Goal: Task Accomplishment & Management: Manage account settings

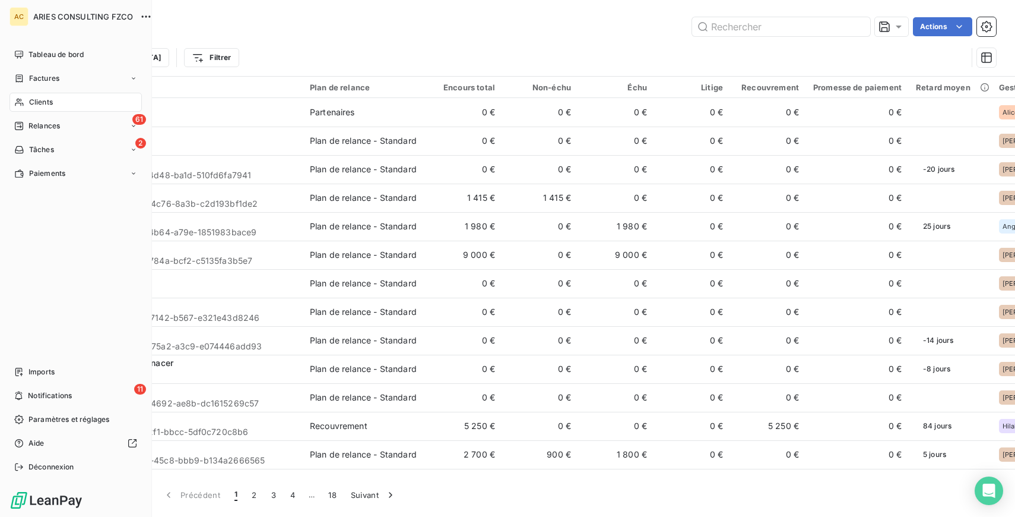
click at [21, 100] on icon at bounding box center [19, 102] width 10 height 10
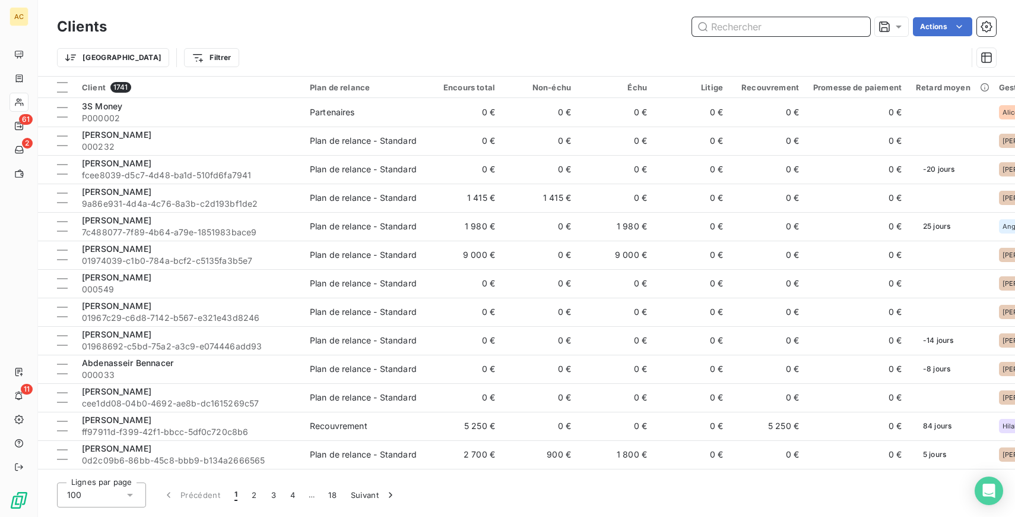
click at [770, 29] on input "text" at bounding box center [781, 26] width 178 height 19
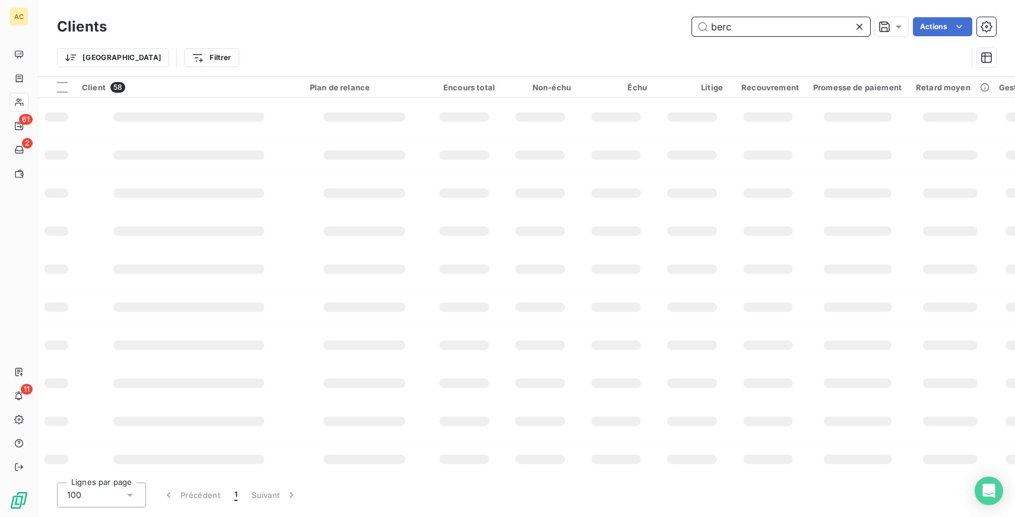
type input "berck"
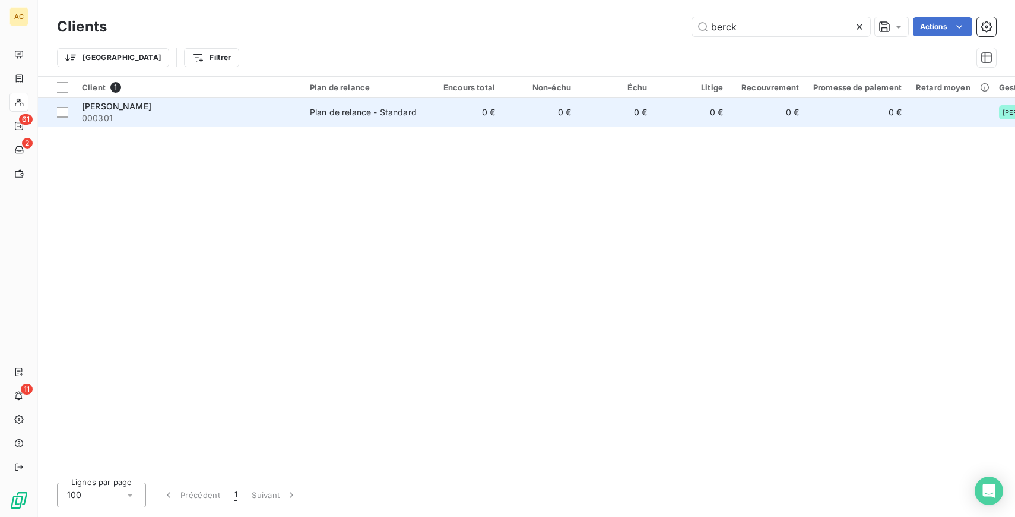
click at [298, 118] on td "[PERSON_NAME] 000301" at bounding box center [189, 112] width 228 height 29
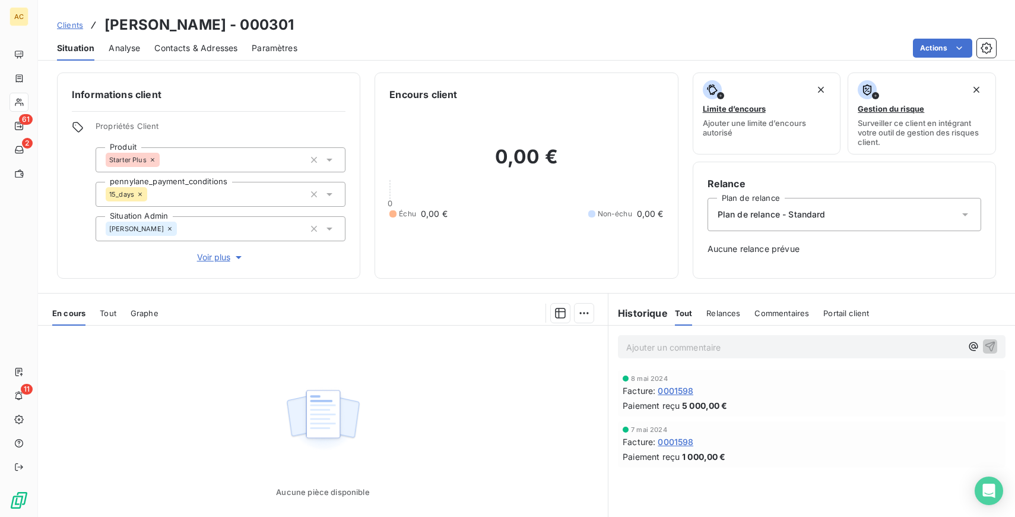
click at [112, 315] on span "Tout" at bounding box center [108, 313] width 17 height 10
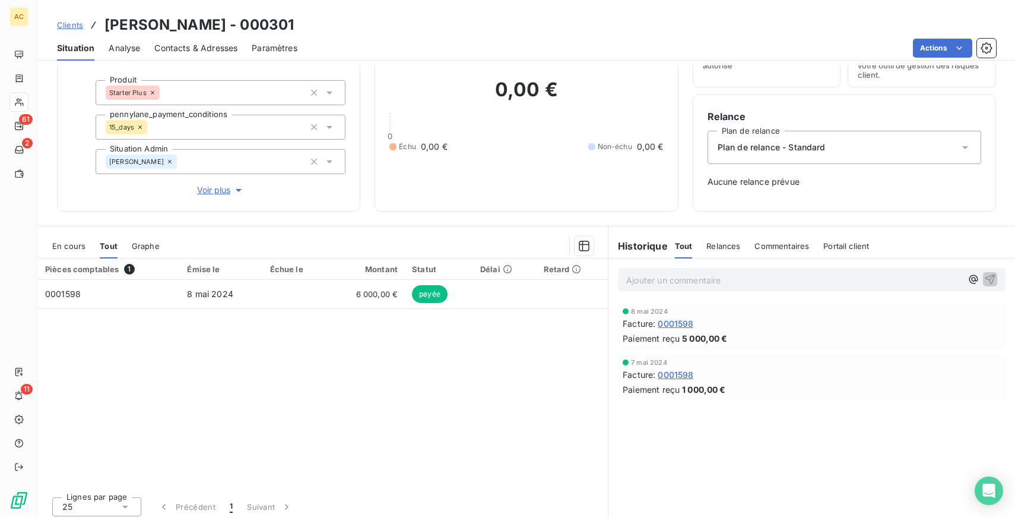
scroll to position [71, 0]
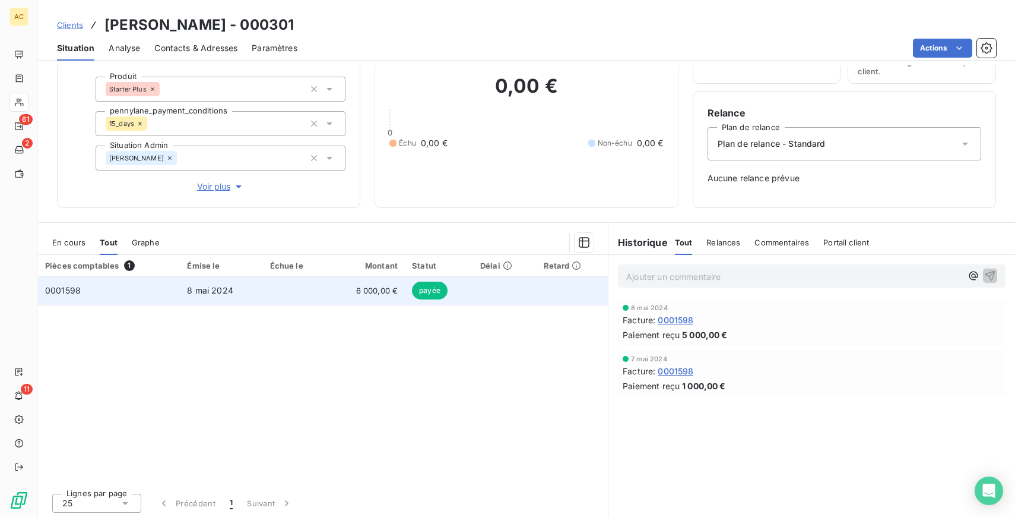
click at [374, 295] on span "6 000,00 €" at bounding box center [367, 290] width 63 height 12
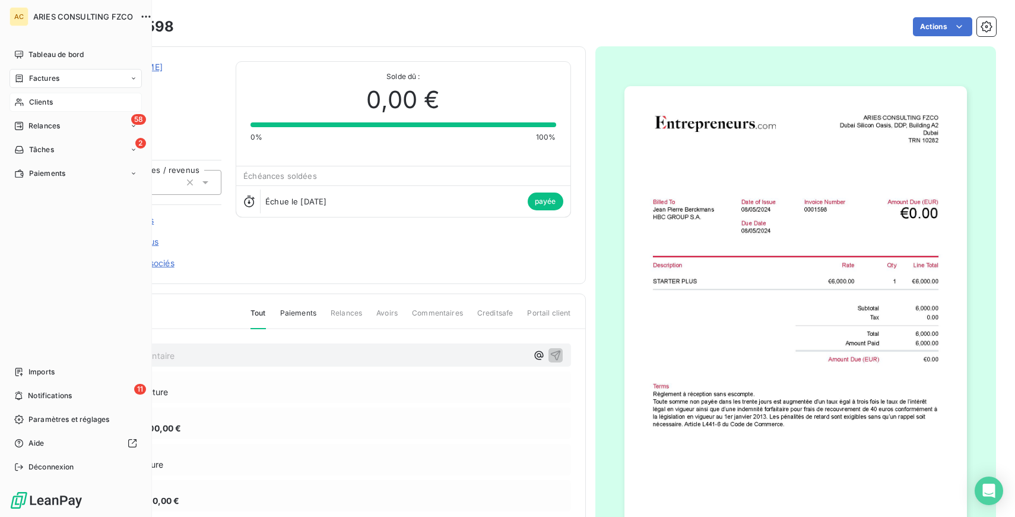
click at [24, 96] on div "Clients" at bounding box center [76, 102] width 132 height 19
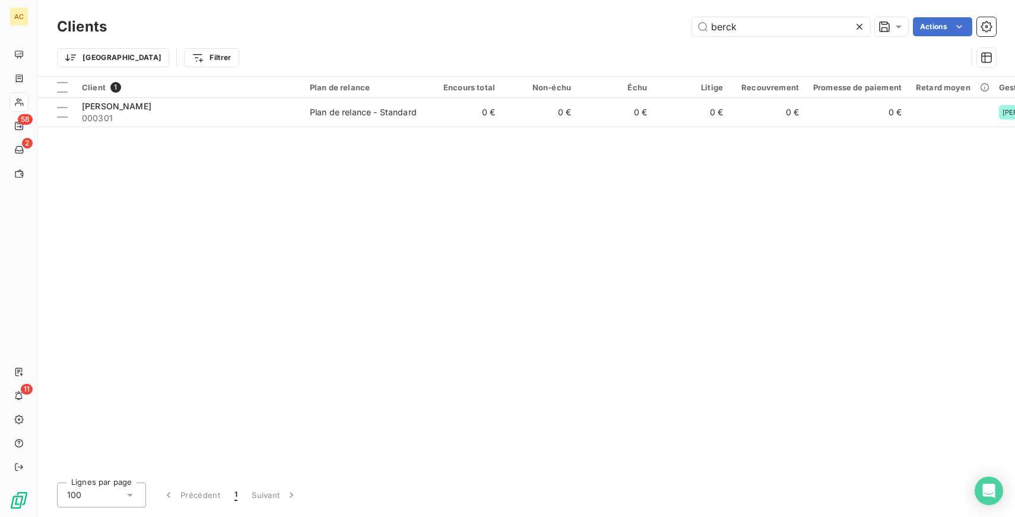
click at [856, 23] on icon at bounding box center [860, 27] width 12 height 12
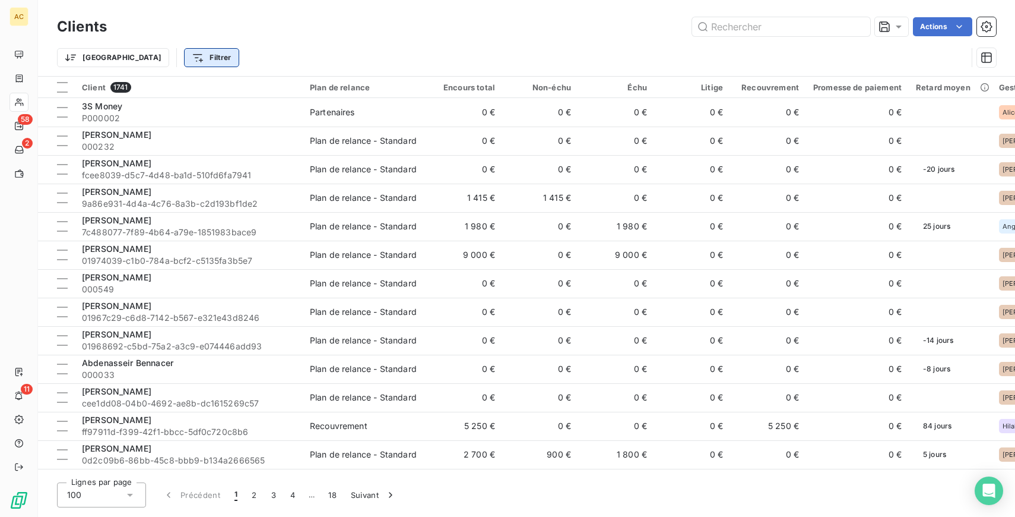
click at [144, 56] on html "AC 58 2 11 Clients Actions Trier Filtrer Client 1741 Plan de relance Encours to…" at bounding box center [507, 258] width 1015 height 517
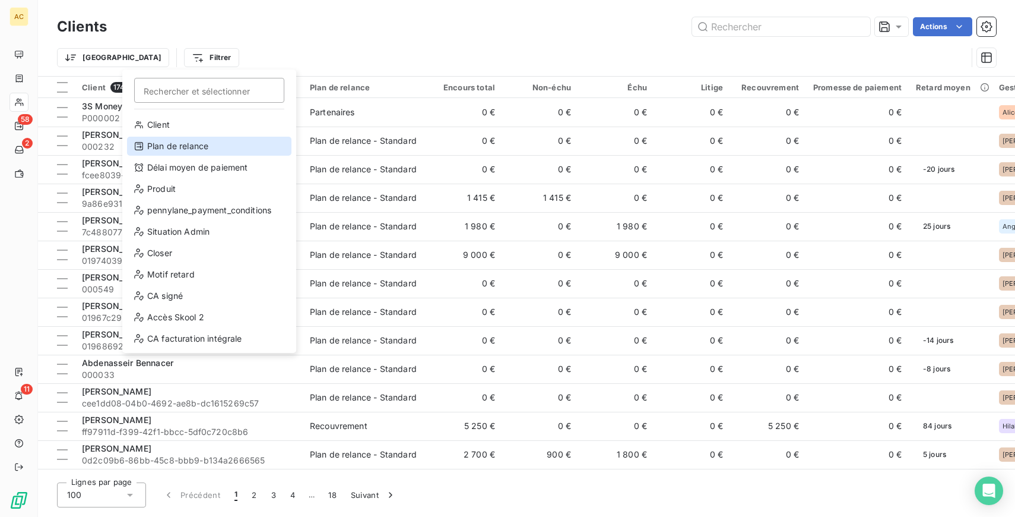
click at [195, 142] on div "Plan de relance" at bounding box center [209, 146] width 164 height 19
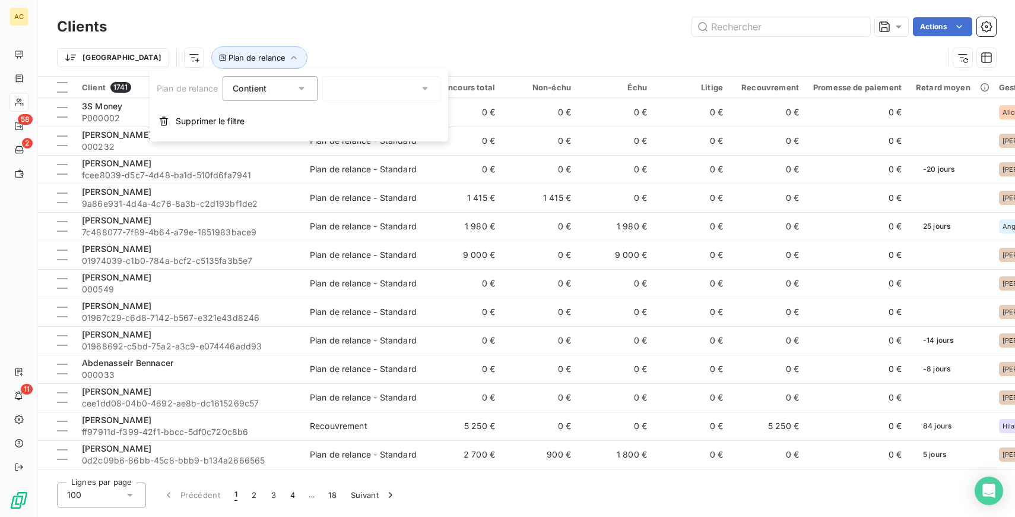
click at [378, 90] on div at bounding box center [381, 88] width 119 height 25
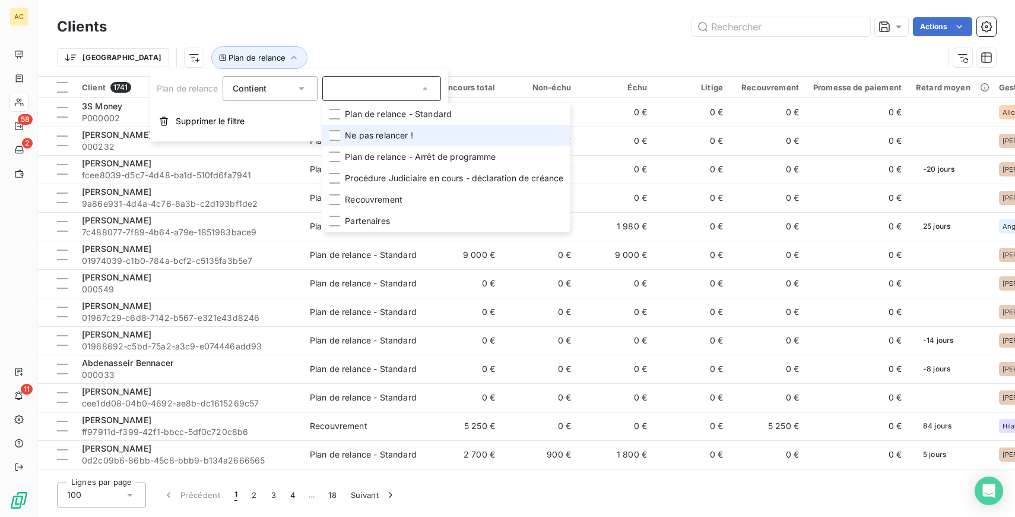
click at [387, 135] on span "Ne pas relancer !" at bounding box center [379, 135] width 68 height 12
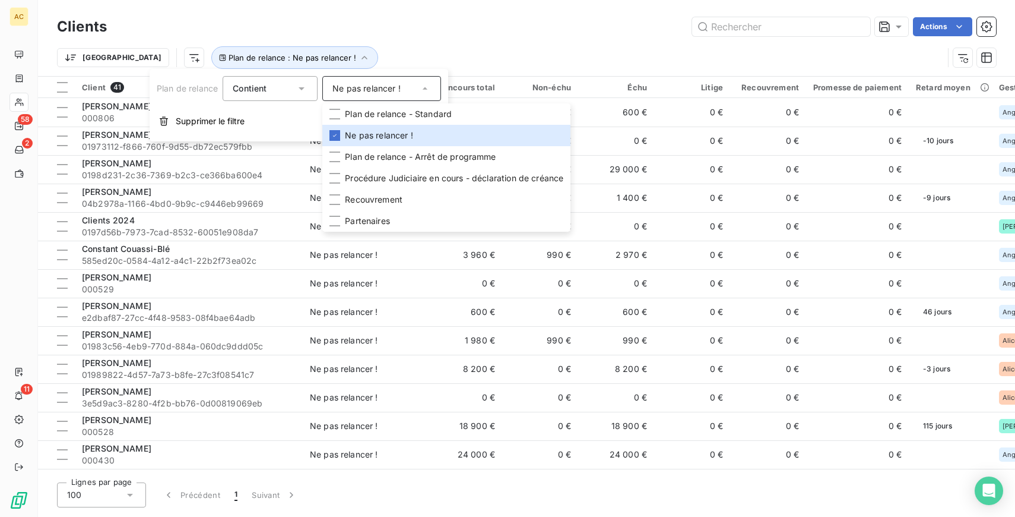
click at [467, 56] on div "Trier Plan de relance : Ne pas relancer !" at bounding box center [500, 57] width 887 height 23
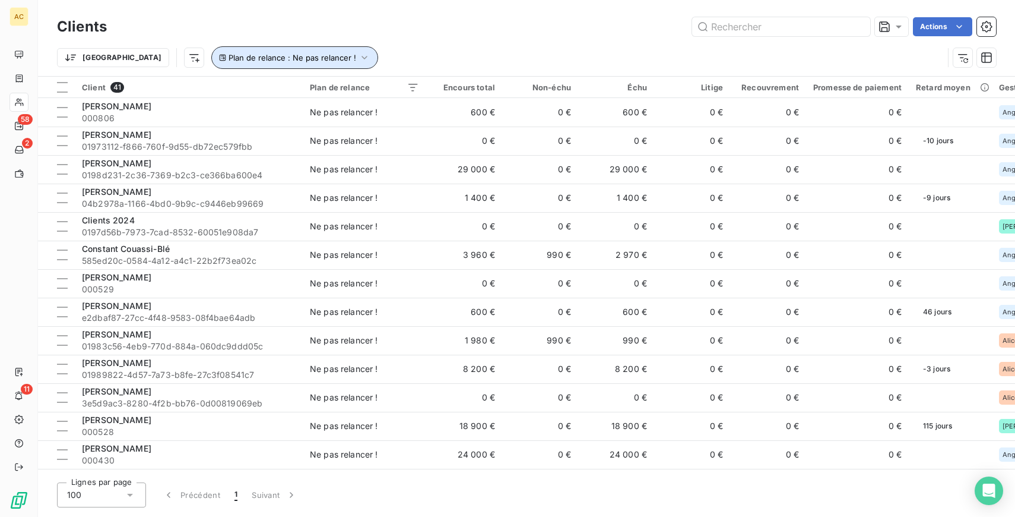
click at [265, 56] on span "Plan de relance : Ne pas relancer !" at bounding box center [293, 58] width 128 height 10
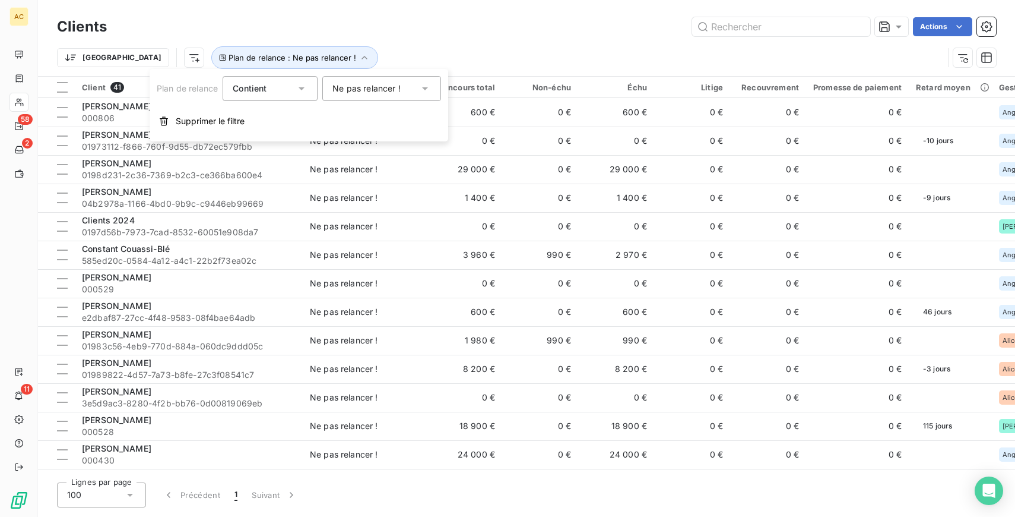
click at [371, 90] on div "Ne pas relancer !" at bounding box center [367, 89] width 68 height 12
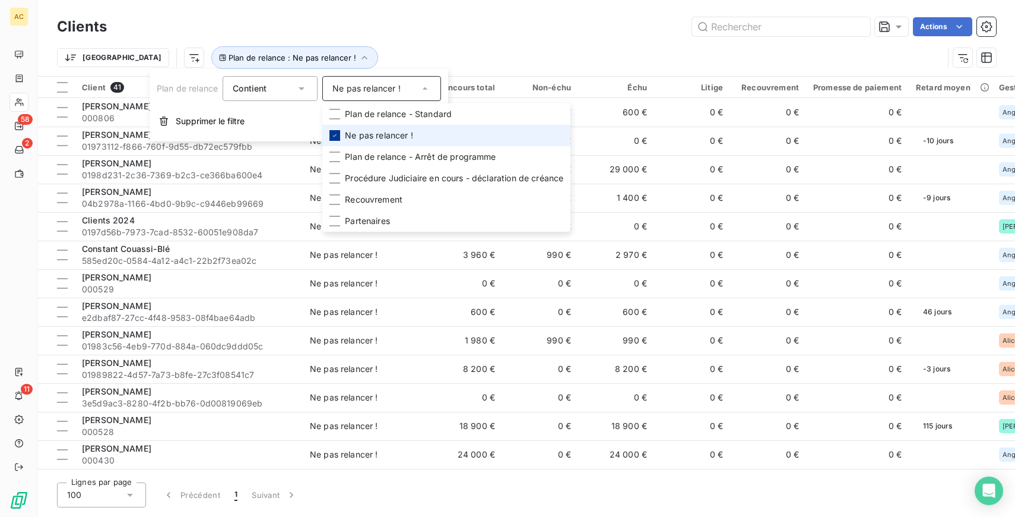
click at [338, 133] on icon at bounding box center [334, 135] width 7 height 7
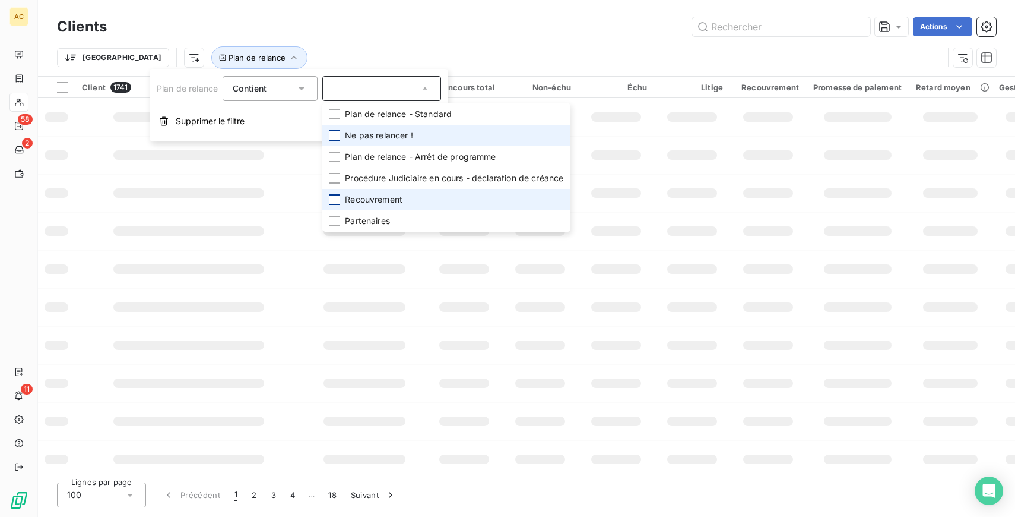
click at [337, 196] on div at bounding box center [335, 199] width 11 height 11
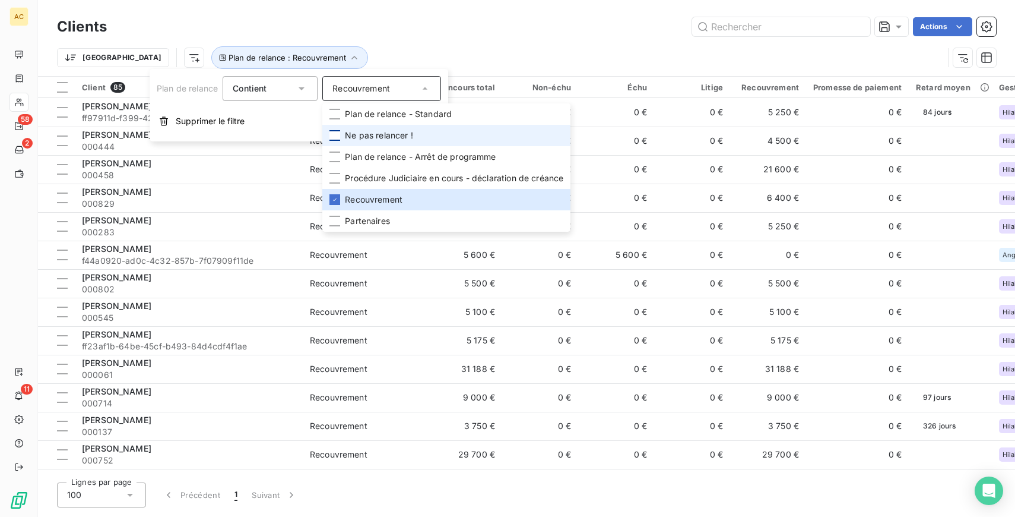
click at [383, 38] on div "Clients Actions" at bounding box center [526, 26] width 939 height 25
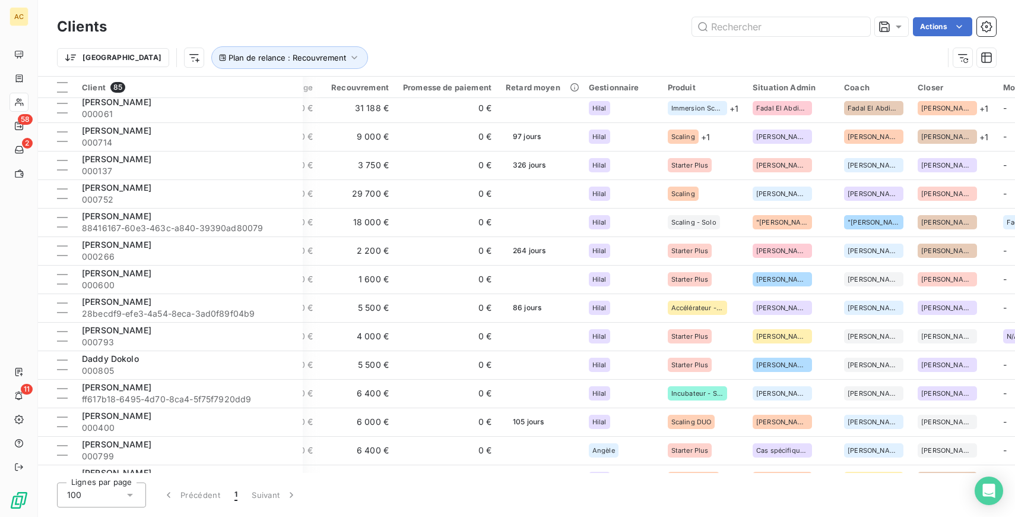
scroll to position [0, 410]
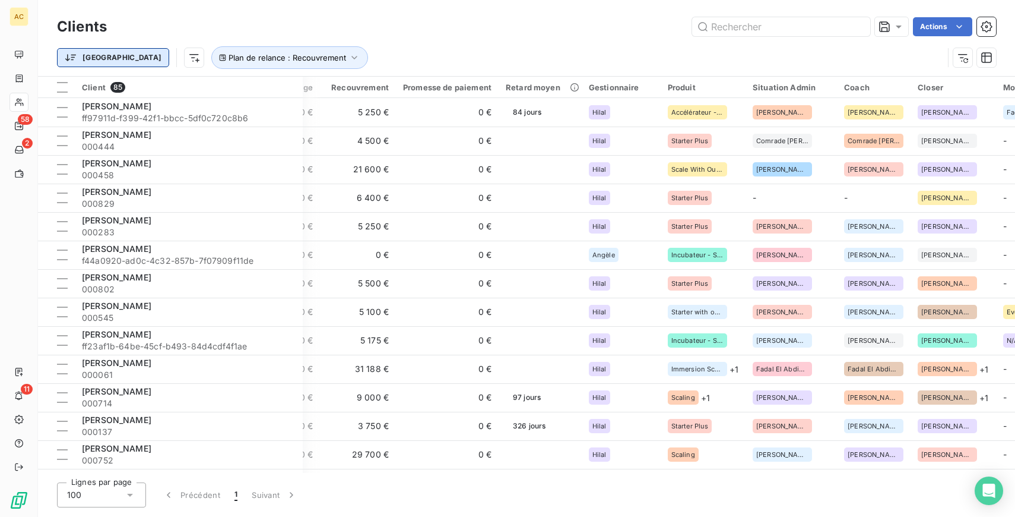
click at [87, 61] on html "AC 58 2 11 Clients Actions Trier Plan de relance : Recouvrement Client 85 Plan …" at bounding box center [507, 258] width 1015 height 517
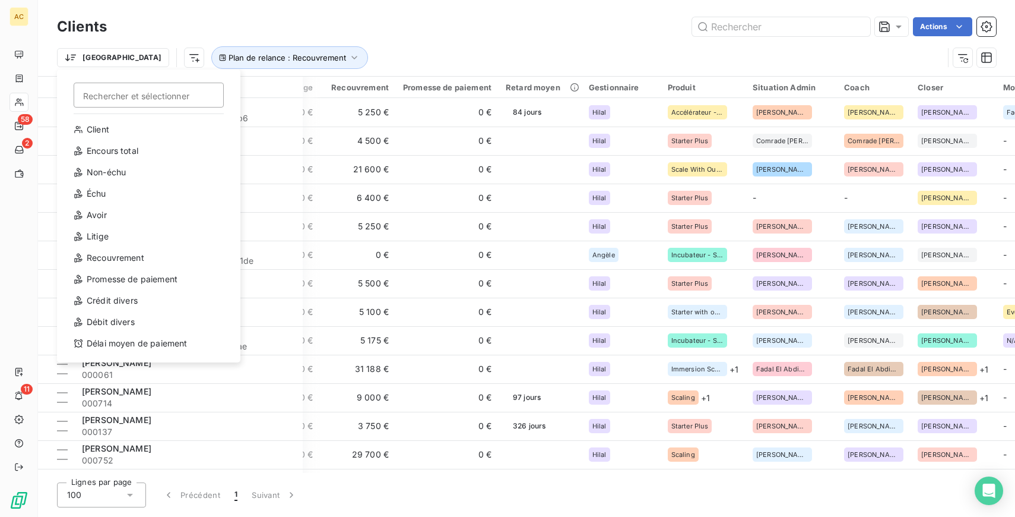
click at [130, 58] on html "AC 58 2 11 Clients Actions Trier Rechercher et sélectionner Client Encours tota…" at bounding box center [507, 258] width 1015 height 517
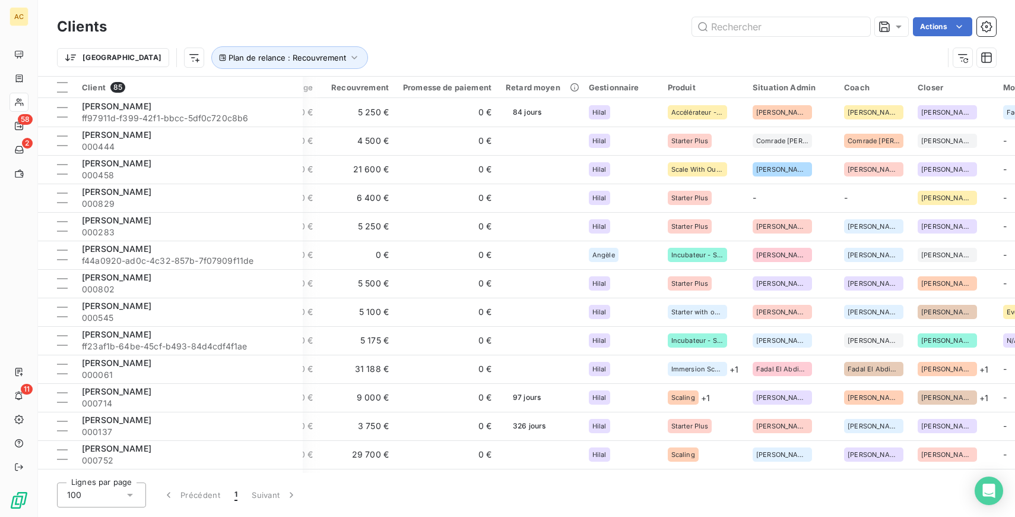
click at [130, 58] on html "AC 58 2 11 Clients Actions Trier Plan de relance : Recouvrement Client 85 Plan …" at bounding box center [507, 258] width 1015 height 517
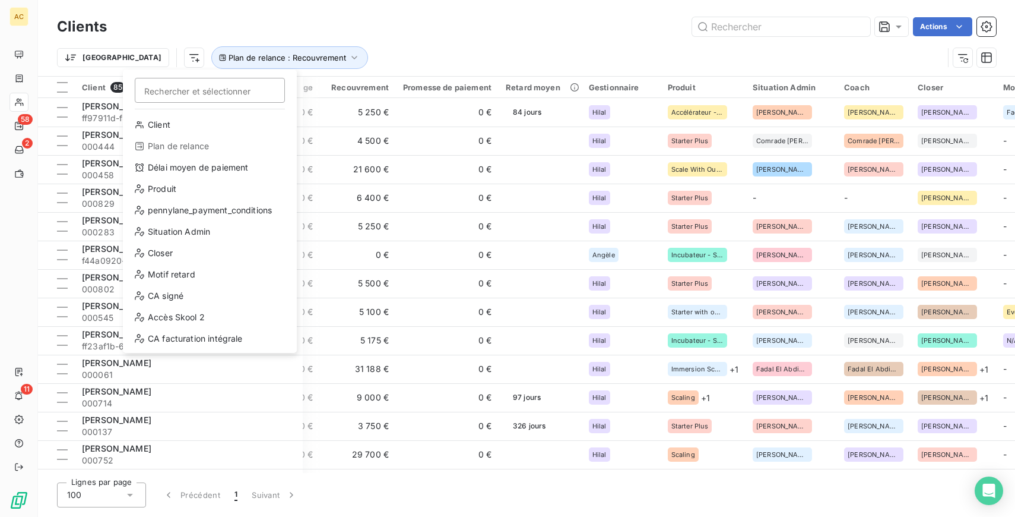
scroll to position [128, 0]
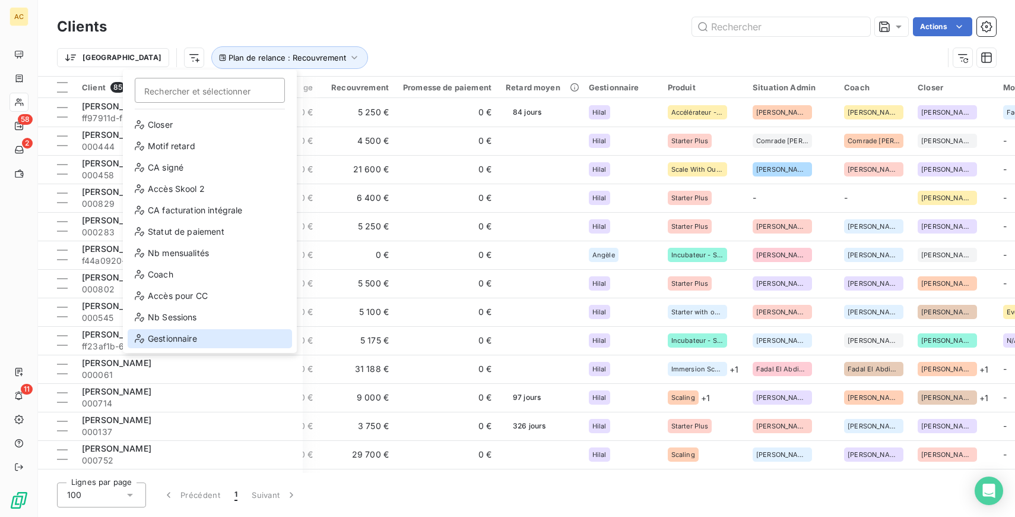
click at [182, 332] on div "Gestionnaire" at bounding box center [210, 338] width 164 height 19
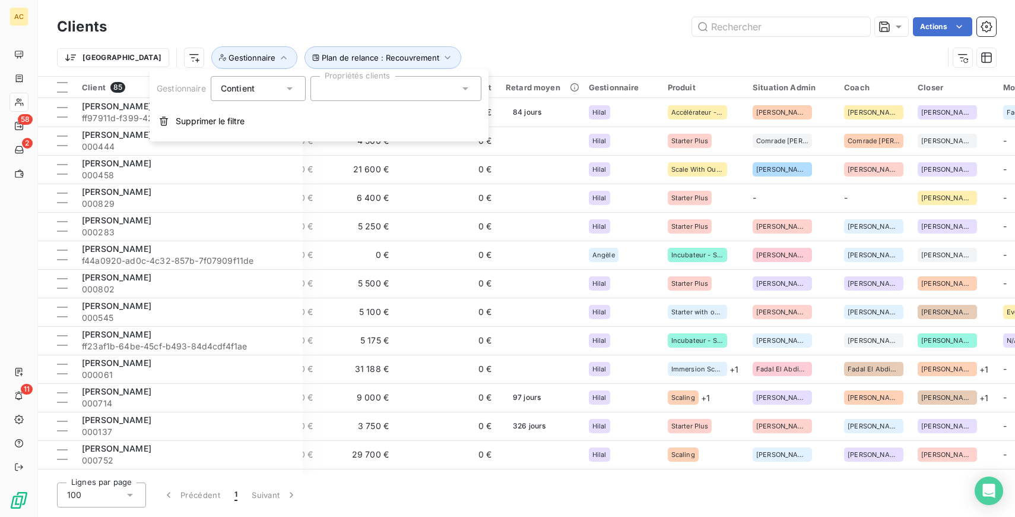
click at [291, 87] on icon at bounding box center [290, 88] width 6 height 3
click at [278, 134] on span "Ne contient pas" at bounding box center [267, 137] width 64 height 10
click at [388, 85] on div at bounding box center [396, 88] width 171 height 25
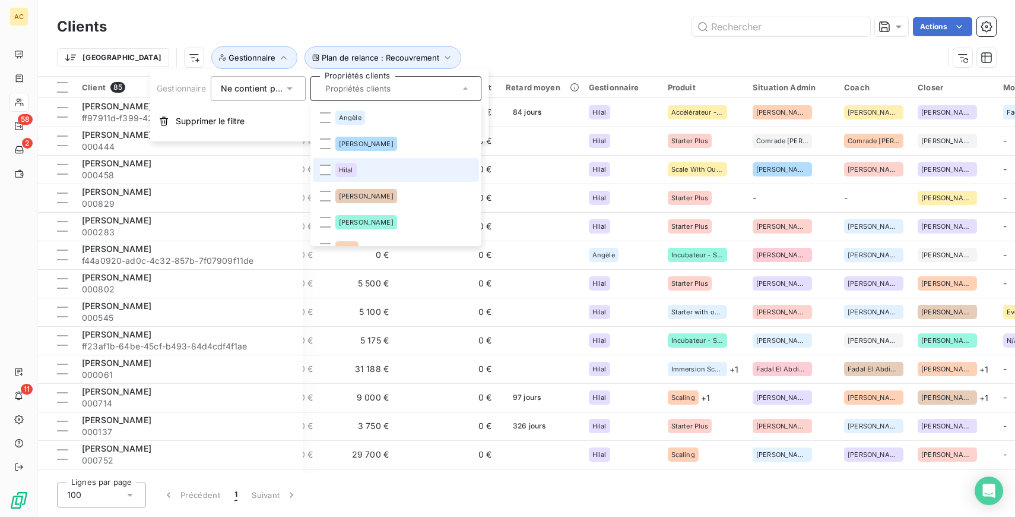
click at [343, 170] on span "Hilal" at bounding box center [346, 169] width 14 height 7
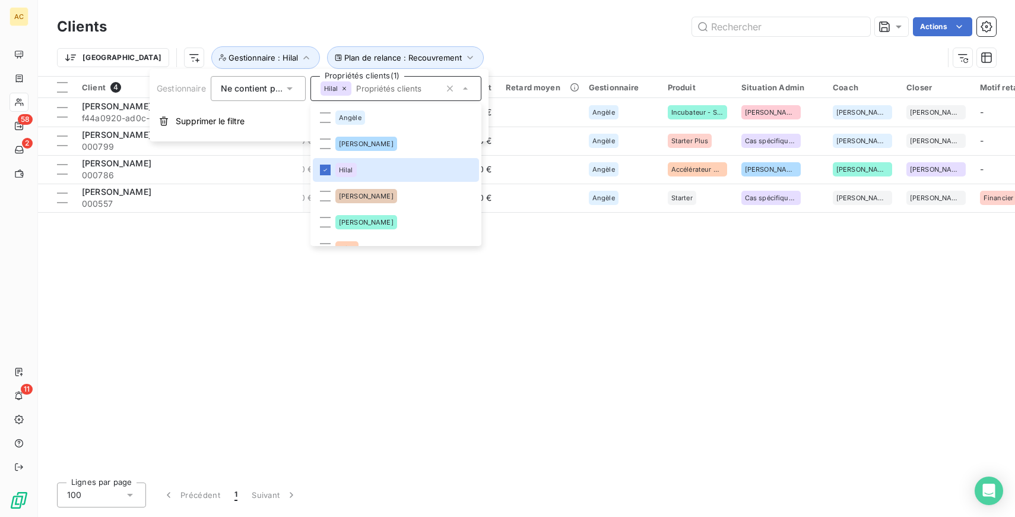
click at [594, 47] on div "Trier Plan de relance : Recouvrement Gestionnaire : [PERSON_NAME]" at bounding box center [500, 57] width 887 height 23
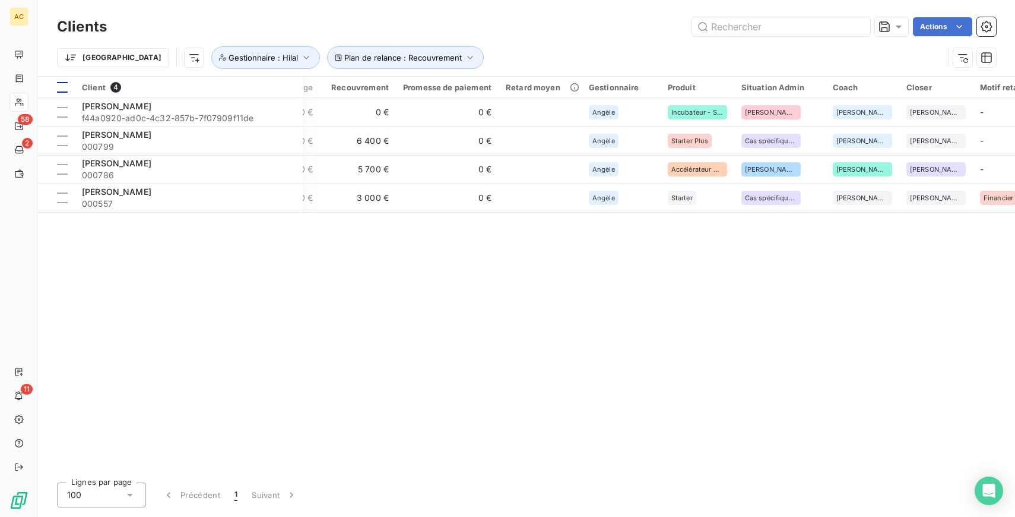
click at [63, 84] on div at bounding box center [62, 87] width 11 height 11
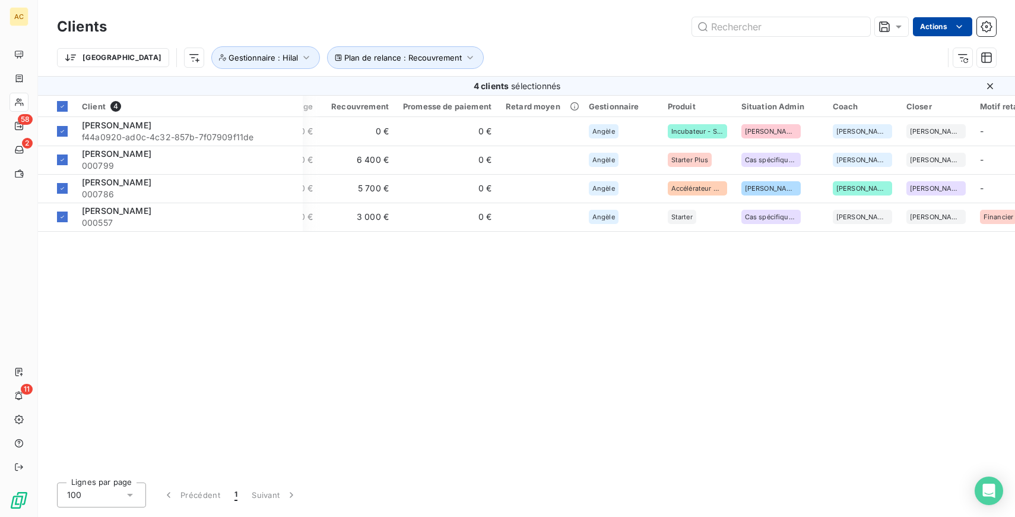
click at [949, 24] on html "AC 58 2 11 Clients Actions Trier Plan de relance : Recouvrement Gestionnaire : …" at bounding box center [507, 258] width 1015 height 517
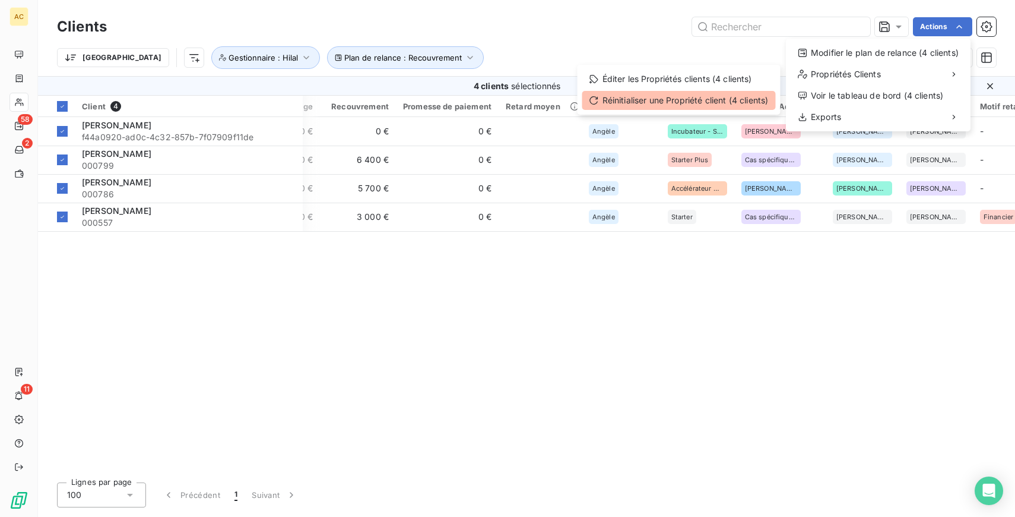
click at [681, 103] on div "Réinitialiser une Propriété client (4 clients)" at bounding box center [680, 100] width 194 height 19
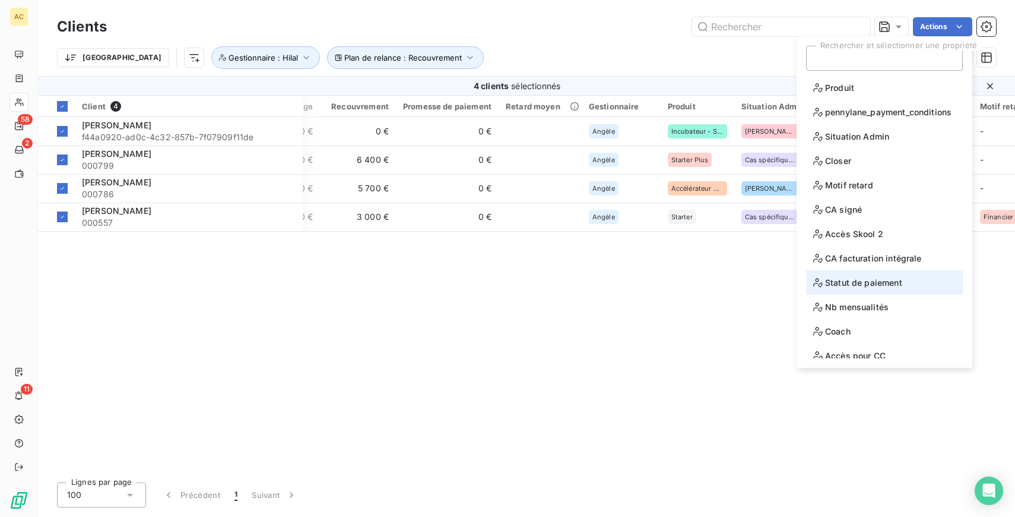
scroll to position [58, 0]
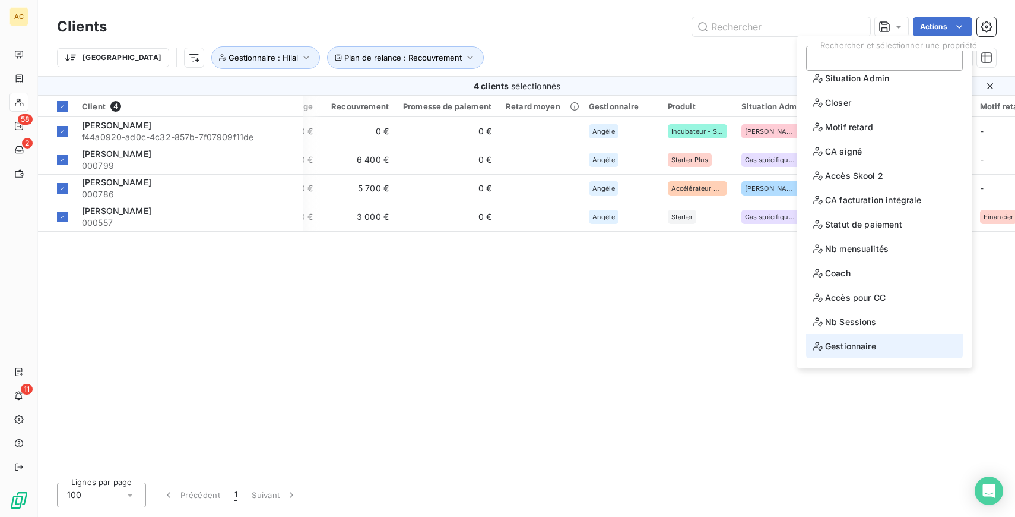
click at [849, 343] on span "Gestionnaire" at bounding box center [845, 345] width 63 height 15
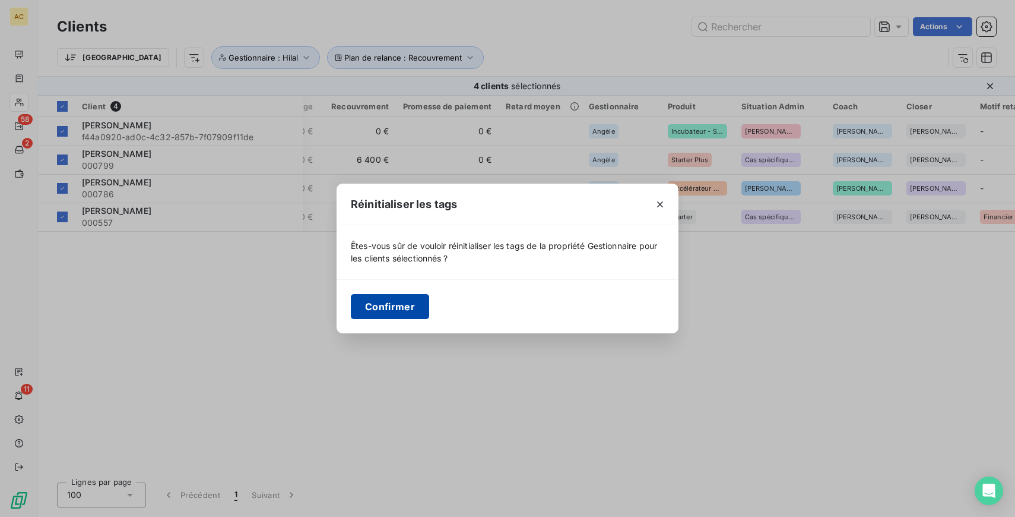
click at [391, 303] on button "Confirmer" at bounding box center [390, 306] width 78 height 25
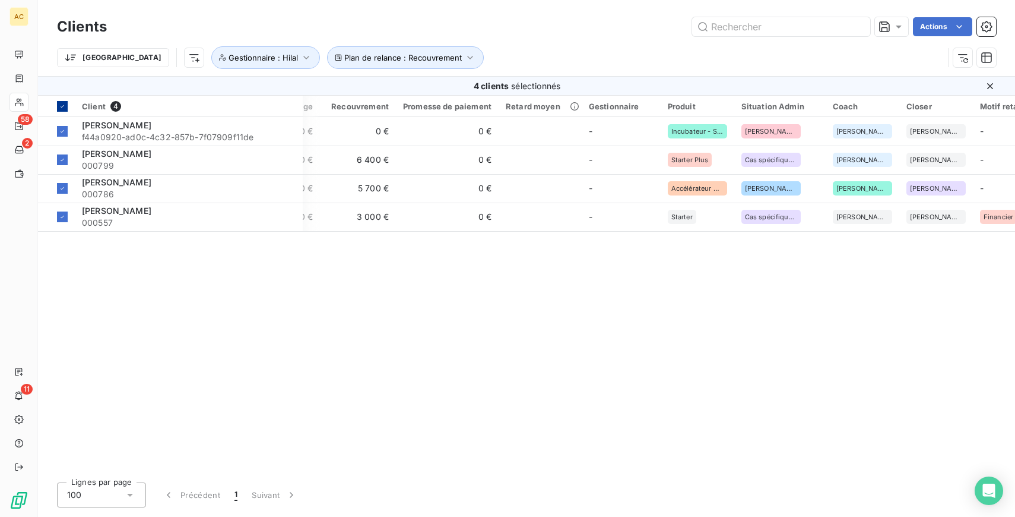
click at [59, 107] on icon at bounding box center [62, 106] width 7 height 7
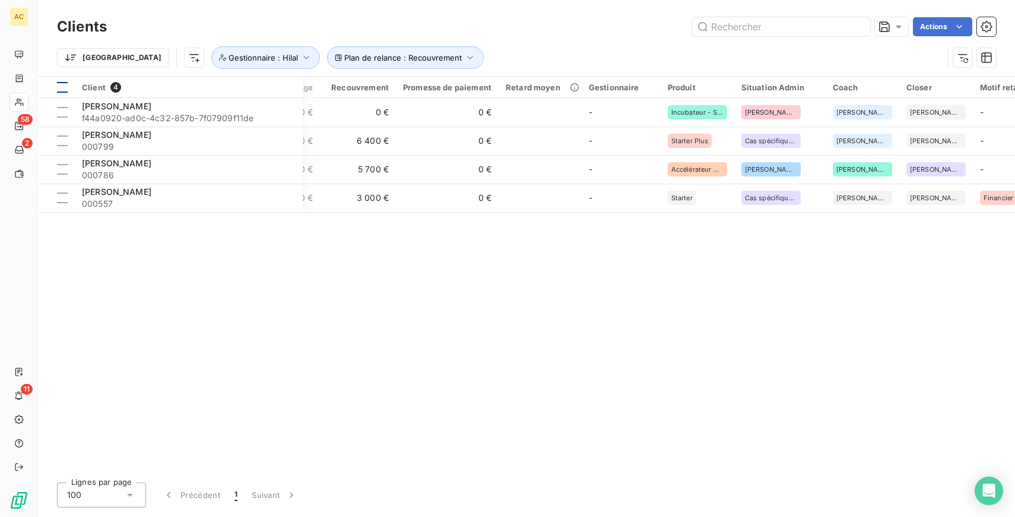
click at [64, 88] on div at bounding box center [62, 87] width 11 height 11
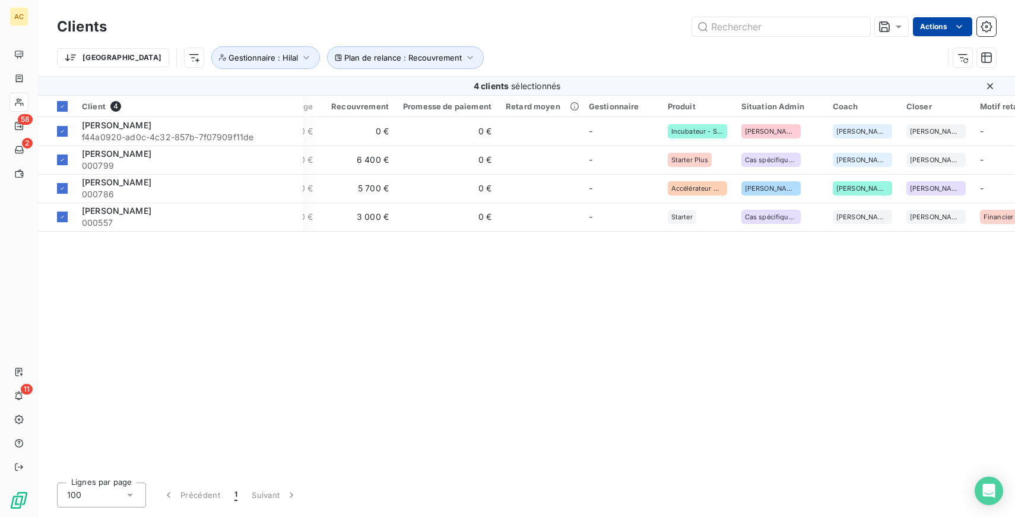
click at [945, 24] on html "AC 58 2 11 Clients Actions Trier Plan de relance : Recouvrement Gestionnaire : …" at bounding box center [507, 258] width 1015 height 517
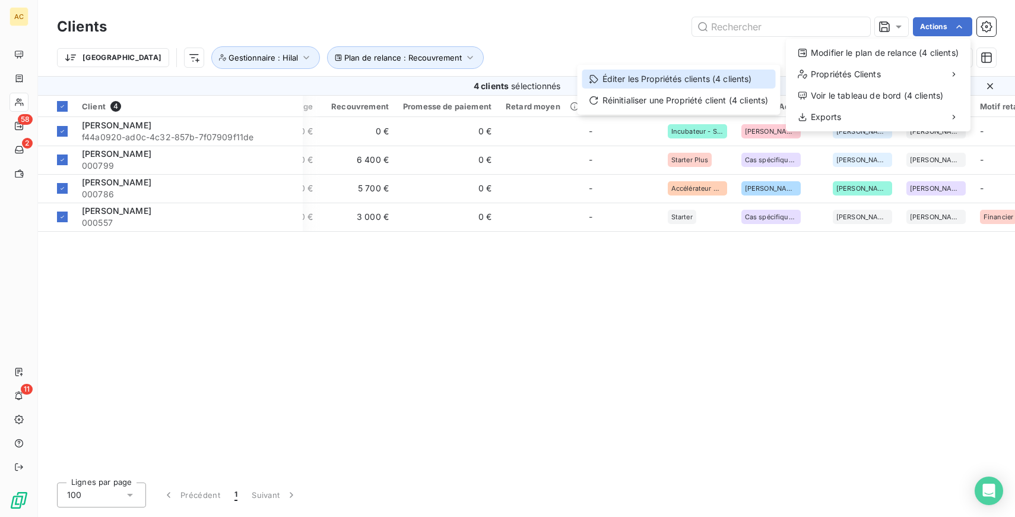
click at [640, 86] on div "Éditer les Propriétés clients (4 clients)" at bounding box center [680, 78] width 194 height 19
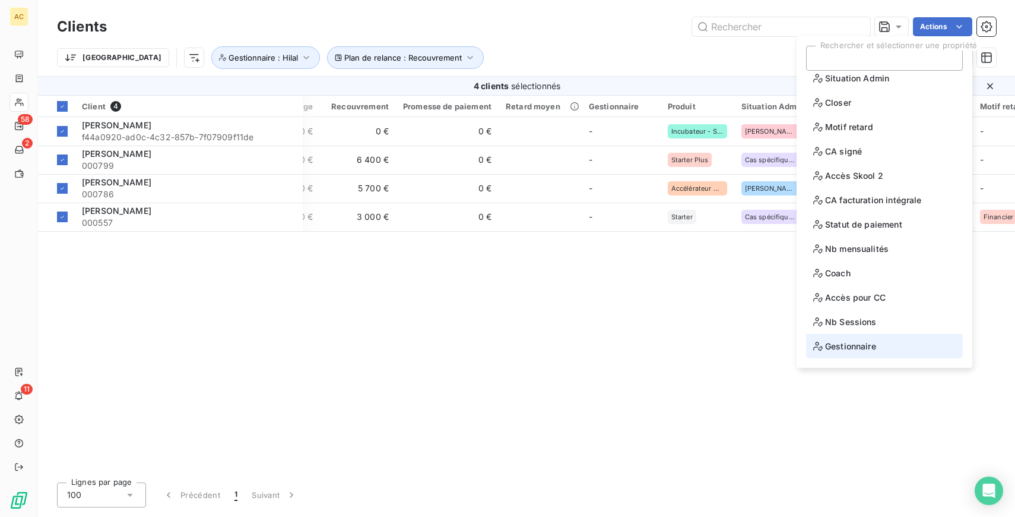
click at [856, 348] on span "Gestionnaire" at bounding box center [845, 345] width 63 height 15
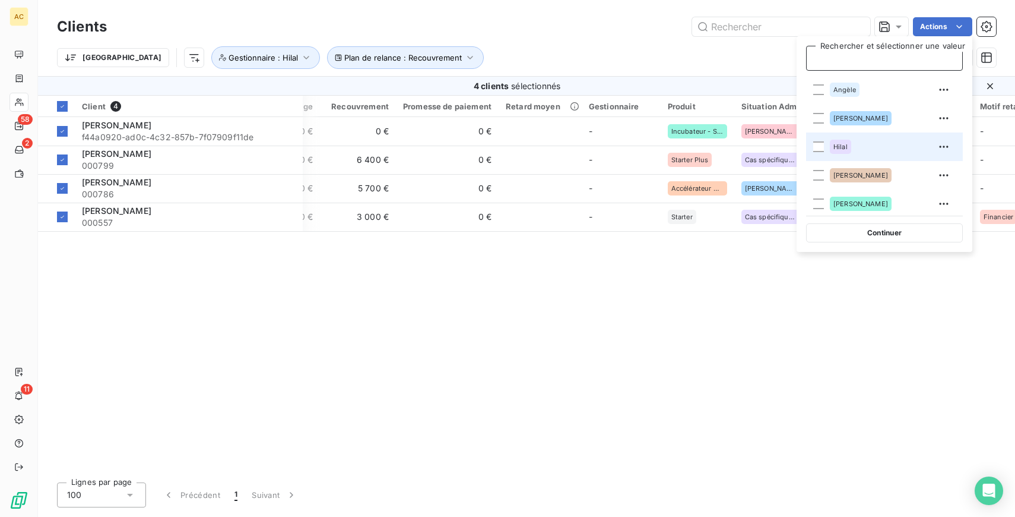
click at [840, 145] on span "Hilal" at bounding box center [841, 146] width 14 height 7
click at [623, 52] on div "Trier Plan de relance : Recouvrement Gestionnaire : [PERSON_NAME]" at bounding box center [500, 57] width 887 height 23
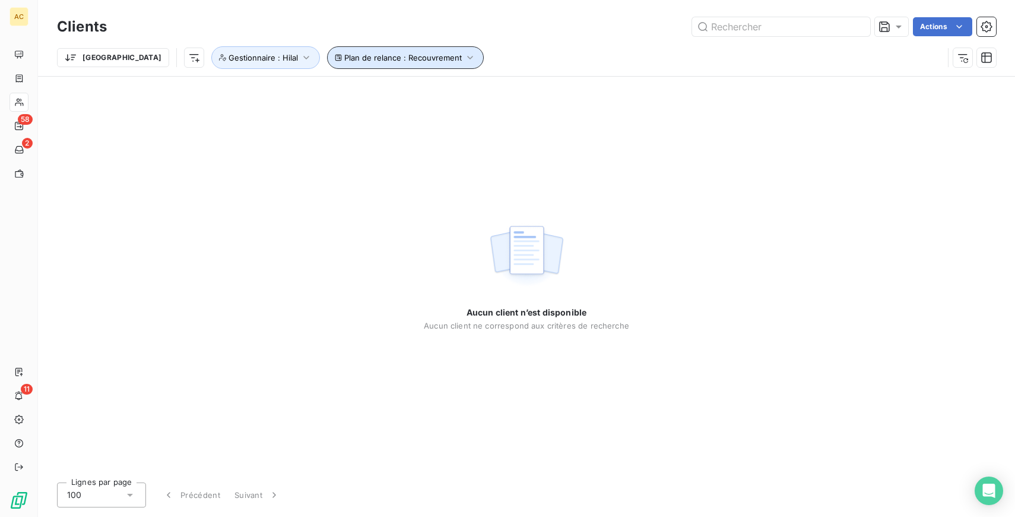
click at [357, 58] on span "Plan de relance : Recouvrement" at bounding box center [403, 58] width 118 height 10
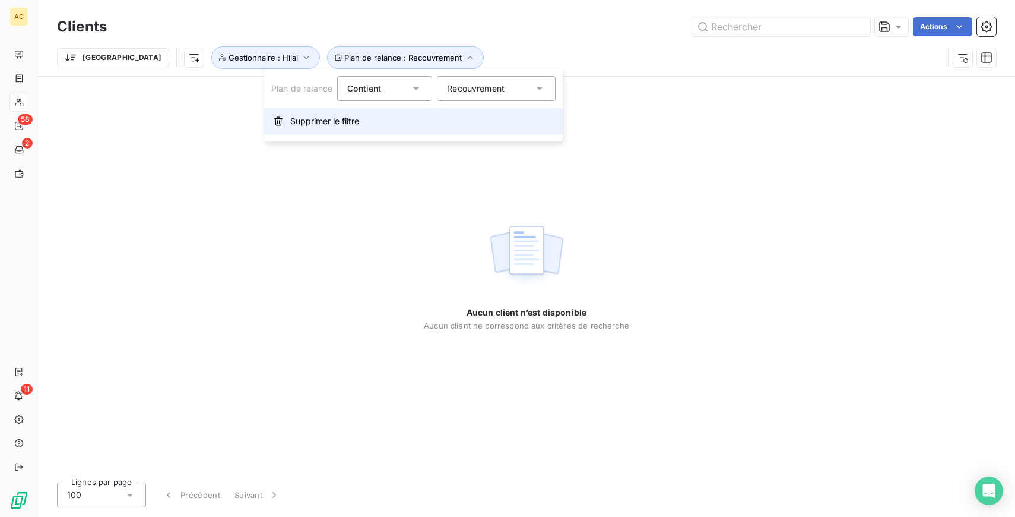
click at [324, 128] on button "Supprimer le filtre" at bounding box center [413, 121] width 299 height 26
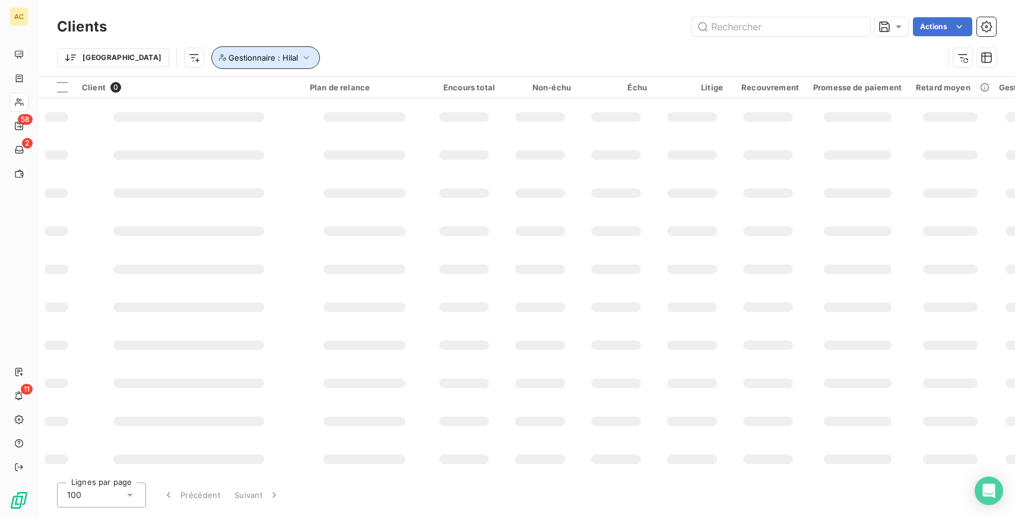
click at [300, 58] on icon "button" at bounding box center [306, 58] width 12 height 12
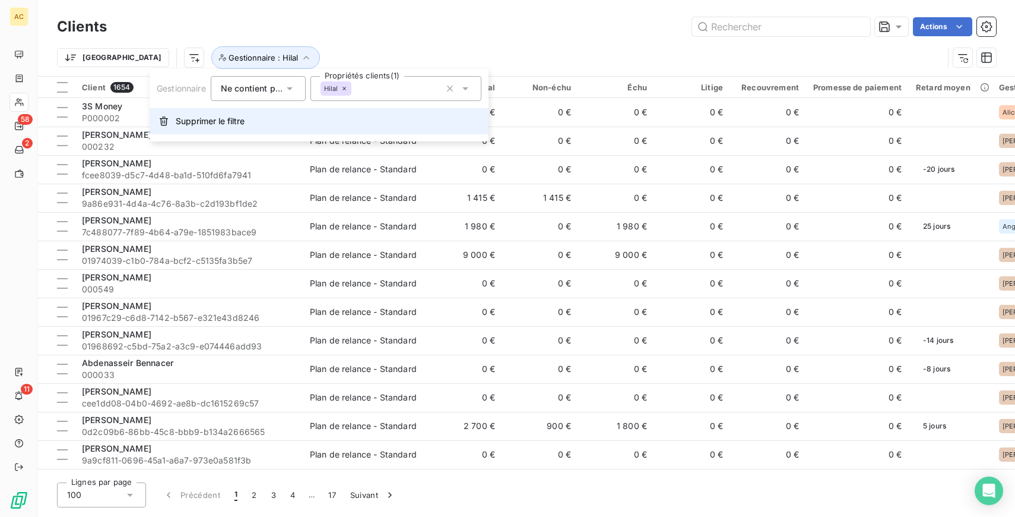
click at [215, 119] on span "Supprimer le filtre" at bounding box center [210, 121] width 69 height 12
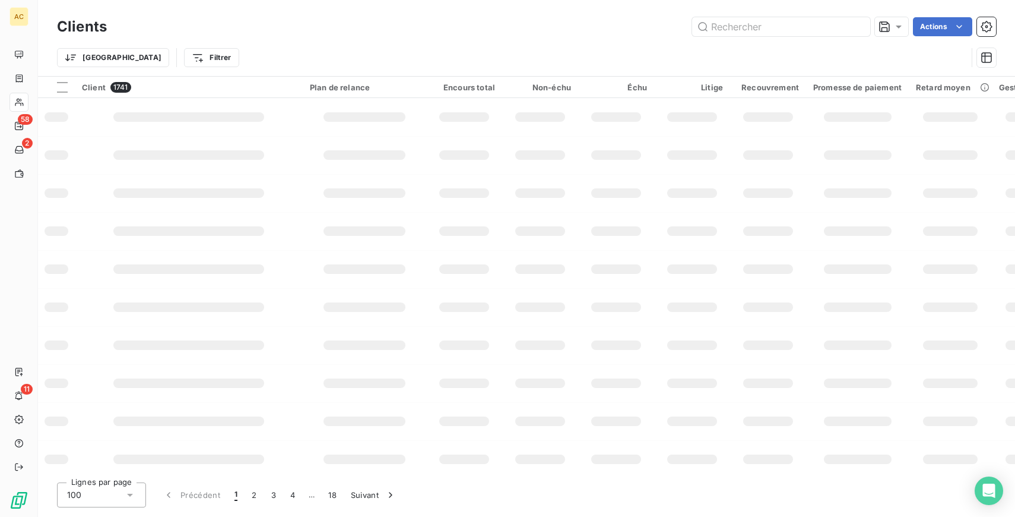
click at [267, 11] on div "Clients Actions Trier Filtrer" at bounding box center [526, 38] width 977 height 76
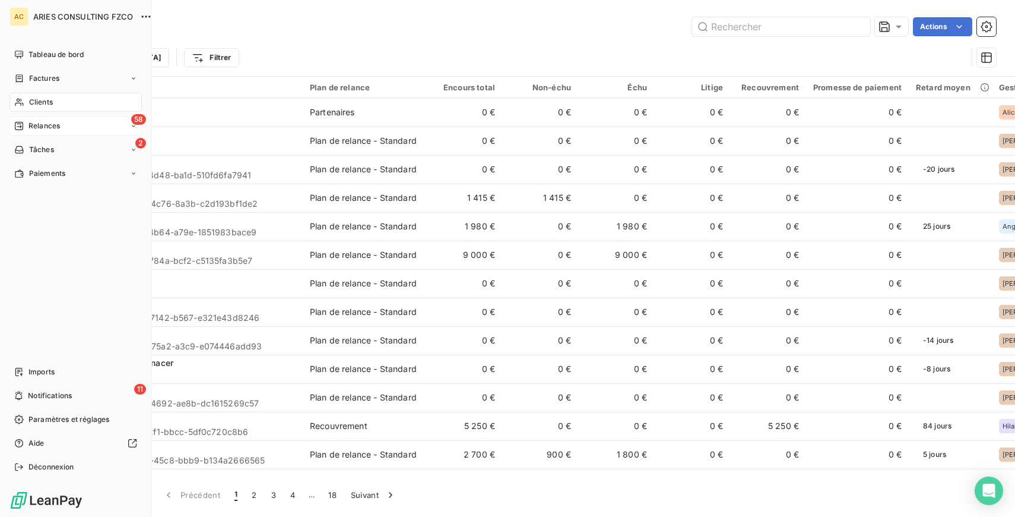
click at [58, 122] on span "Relances" at bounding box center [44, 126] width 31 height 11
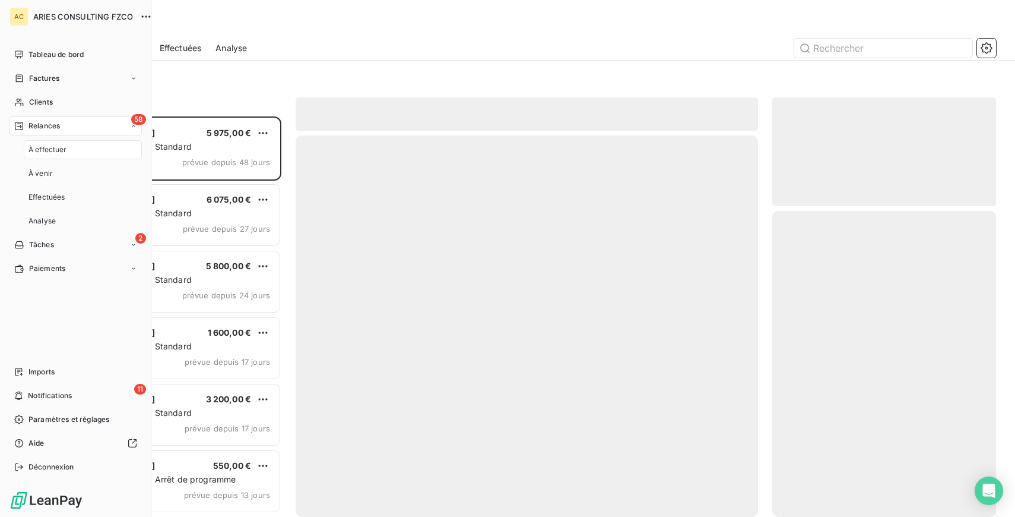
scroll to position [400, 224]
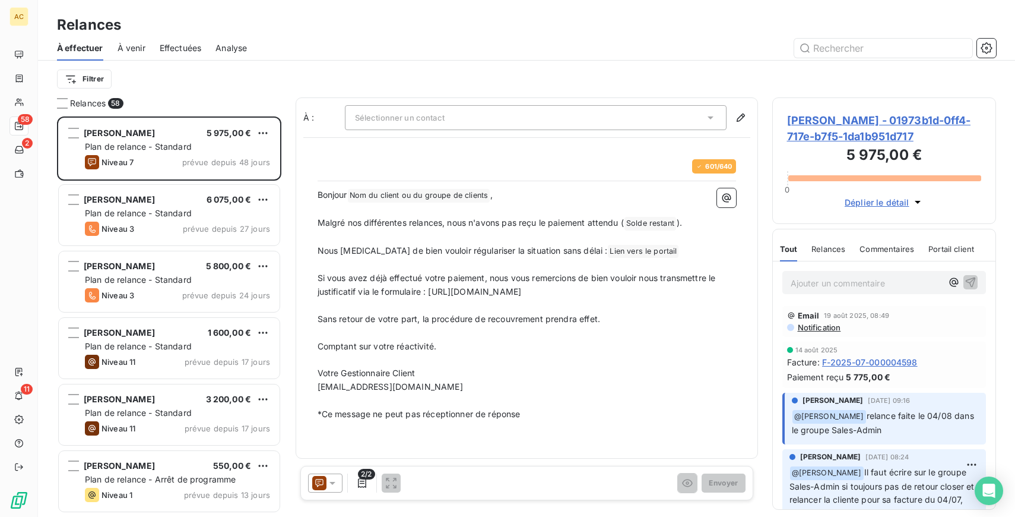
click at [184, 46] on span "Effectuées" at bounding box center [181, 48] width 42 height 12
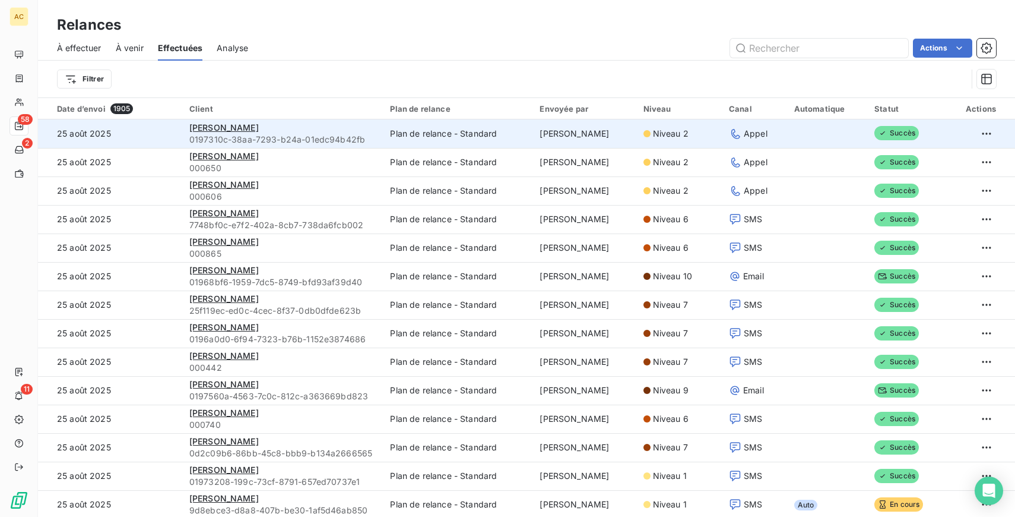
click at [616, 131] on td "[PERSON_NAME]" at bounding box center [584, 133] width 103 height 29
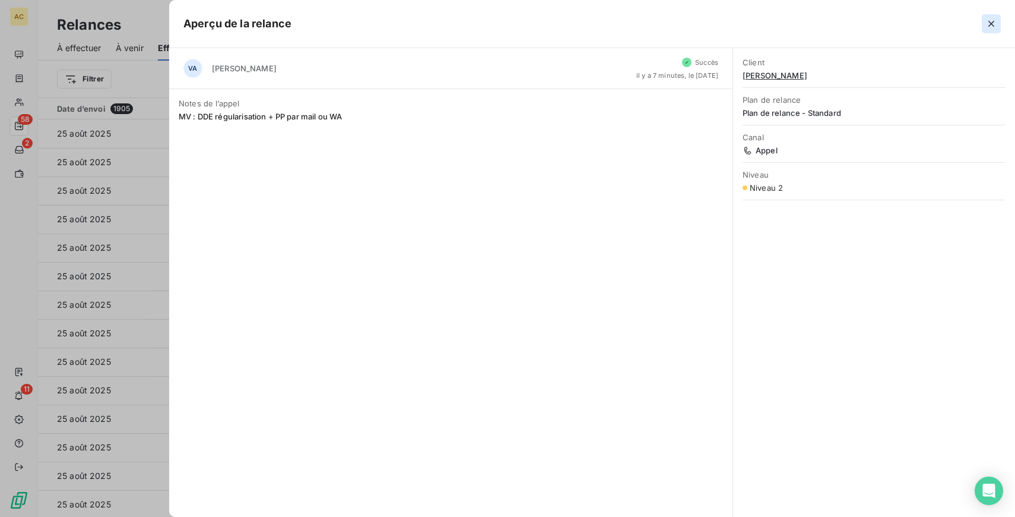
click at [987, 20] on icon "button" at bounding box center [992, 24] width 12 height 12
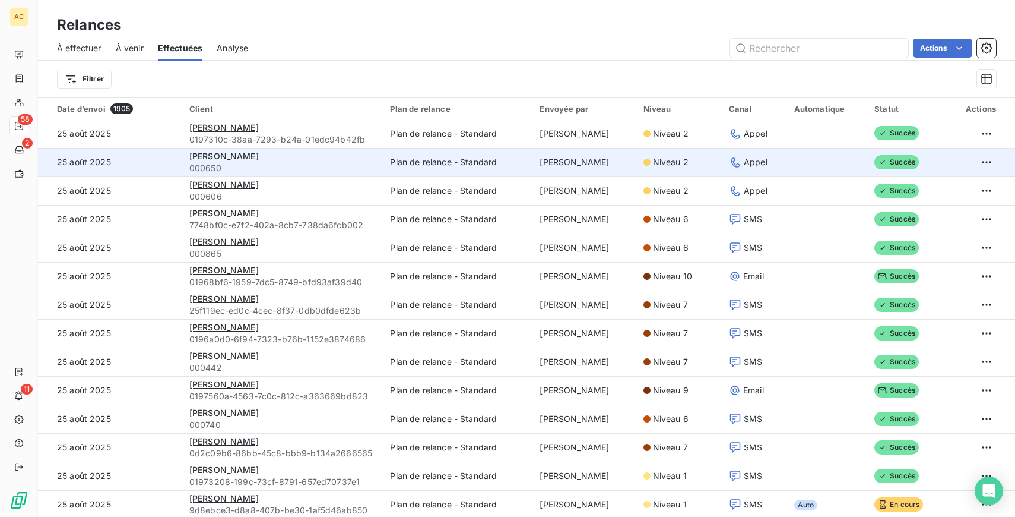
click at [759, 166] on span "Appel" at bounding box center [756, 162] width 24 height 12
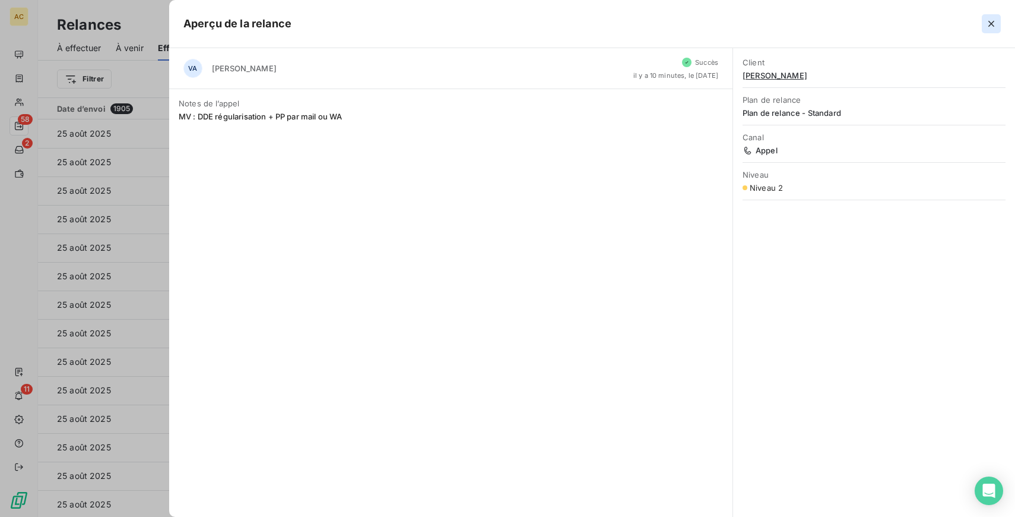
click at [991, 24] on icon "button" at bounding box center [992, 24] width 6 height 6
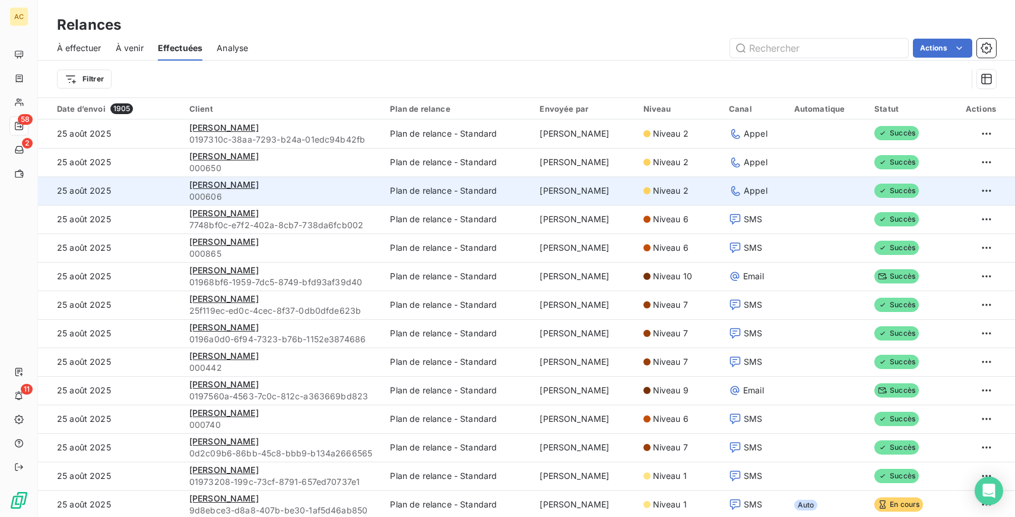
click at [638, 195] on td "Niveau 2" at bounding box center [680, 190] width 86 height 29
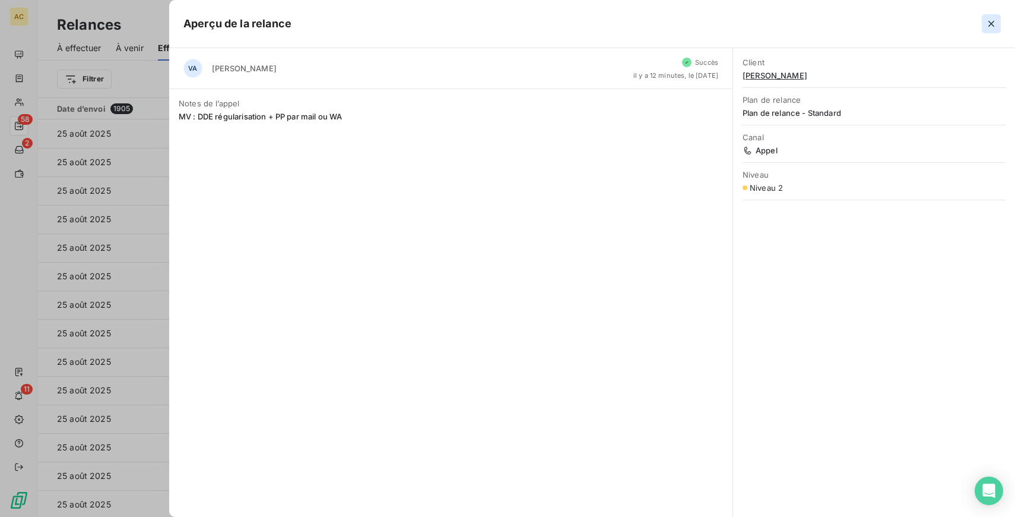
click at [983, 25] on button "button" at bounding box center [991, 23] width 19 height 19
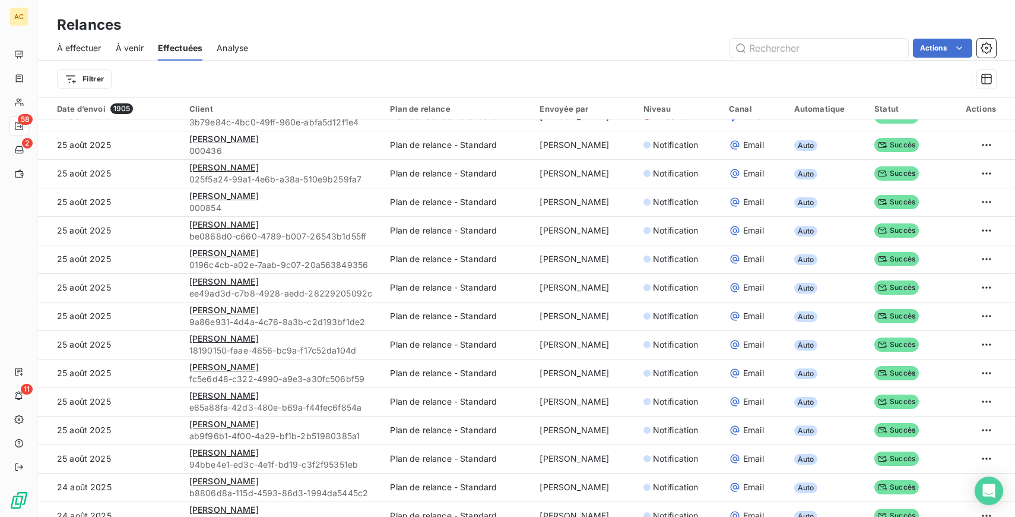
scroll to position [1533, 0]
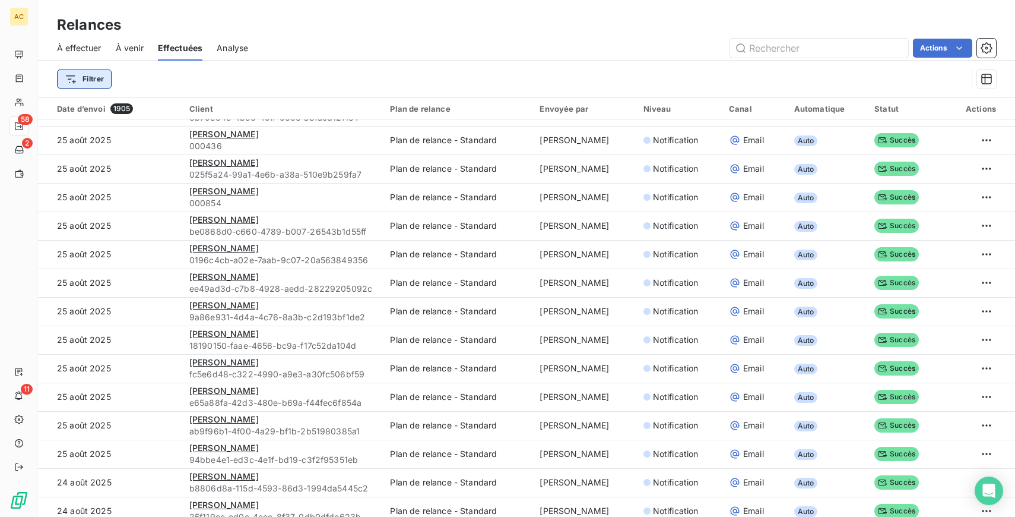
click at [90, 75] on html "AC 58 2 11 Relances À effectuer À venir Effectuées Analyse Actions Filtrer Date…" at bounding box center [507, 258] width 1015 height 517
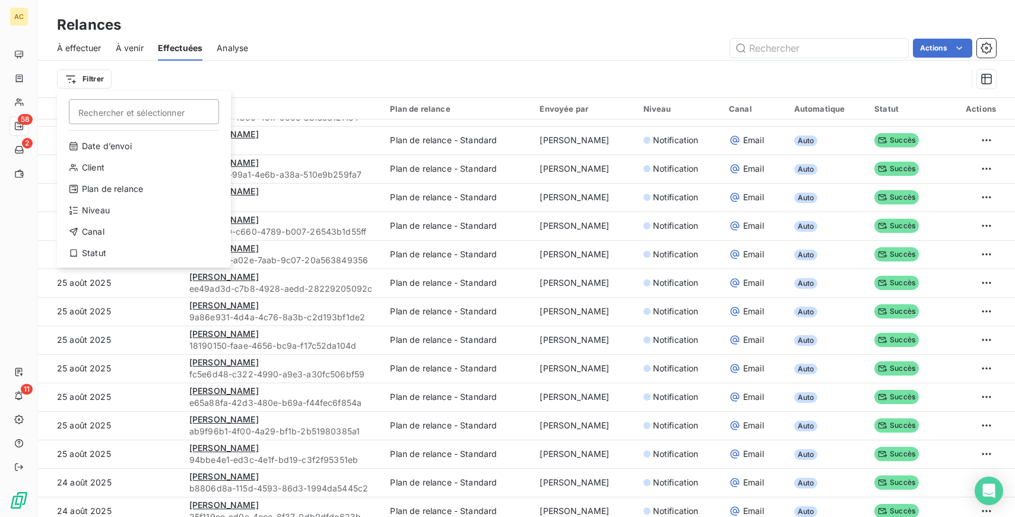
click at [419, 62] on html "AC 58 2 11 Relances À effectuer À venir Effectuées Analyse Actions Filtrer Rech…" at bounding box center [507, 258] width 1015 height 517
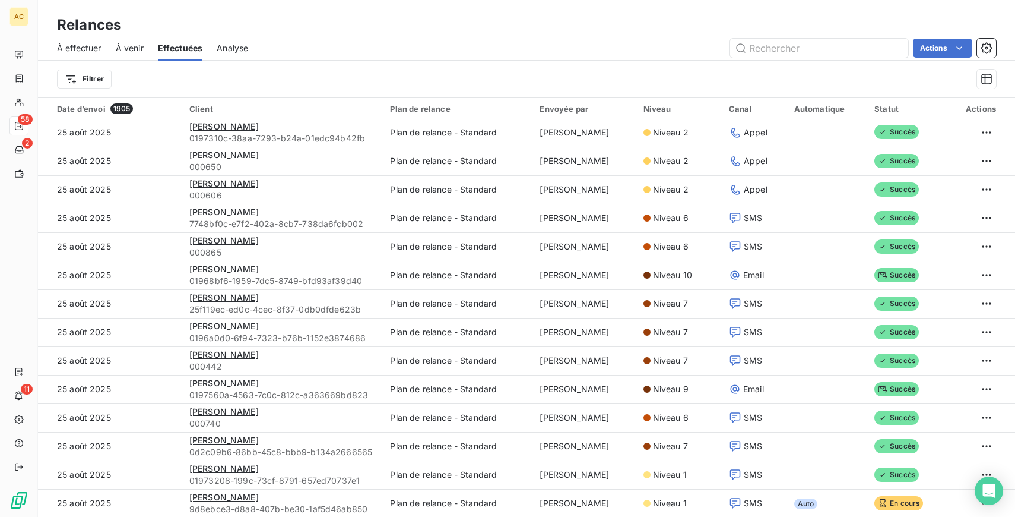
scroll to position [0, 0]
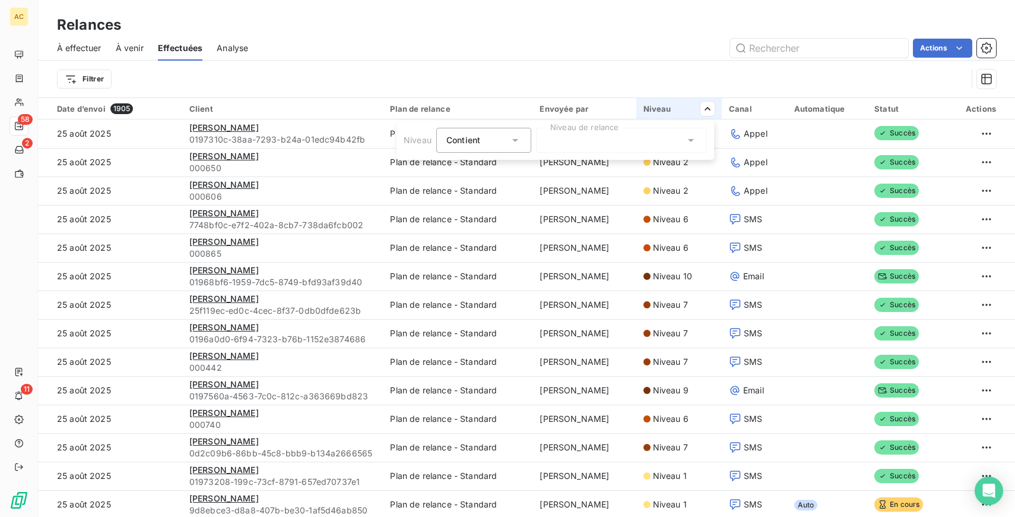
click at [603, 106] on html "AC 58 2 11 Relances À effectuer À venir Effectuées Analyse Actions Filtrer Date…" at bounding box center [507, 258] width 1015 height 517
click at [564, 105] on div "Envoyée par" at bounding box center [584, 109] width 89 height 10
click at [966, 45] on html "AC 58 2 11 Relances À effectuer À venir Effectuées Analyse Actions Filtrer Date…" at bounding box center [507, 258] width 1015 height 517
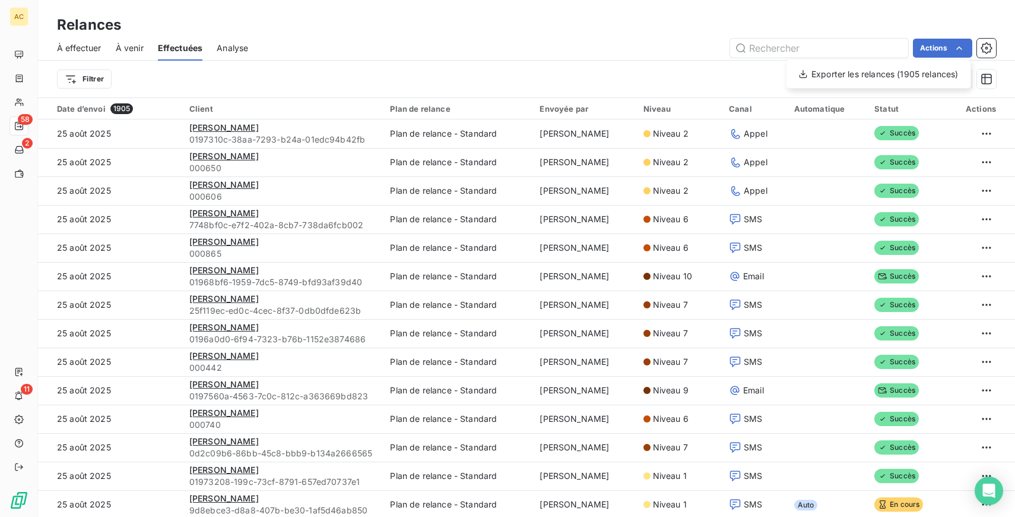
click at [638, 42] on html "AC 58 2 11 Relances À effectuer À venir Effectuées Analyse Actions Exporter les…" at bounding box center [507, 258] width 1015 height 517
